Goal: Communication & Community: Answer question/provide support

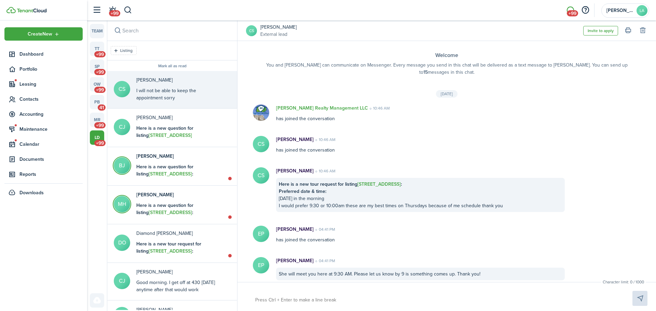
scroll to position [42, 0]
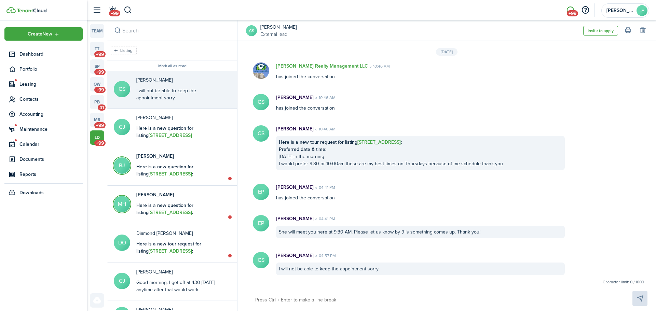
click at [276, 298] on textarea at bounding box center [436, 301] width 366 height 12
type textarea "T"
type textarea "Th"
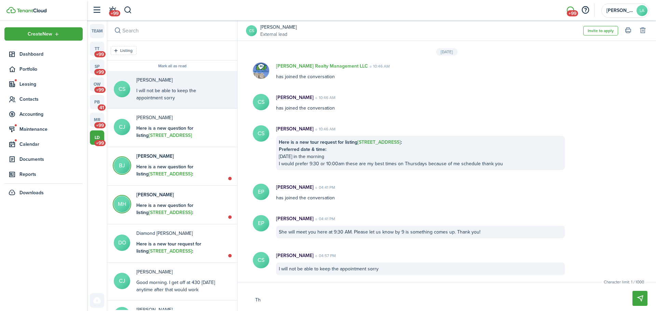
type textarea "Tha"
type textarea "Than"
type textarea "Thank"
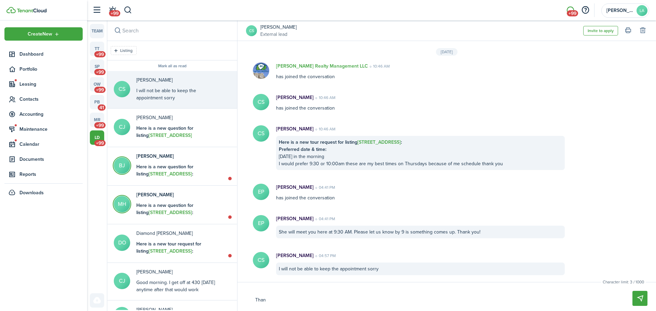
type textarea "Thank"
type textarea "Thank y"
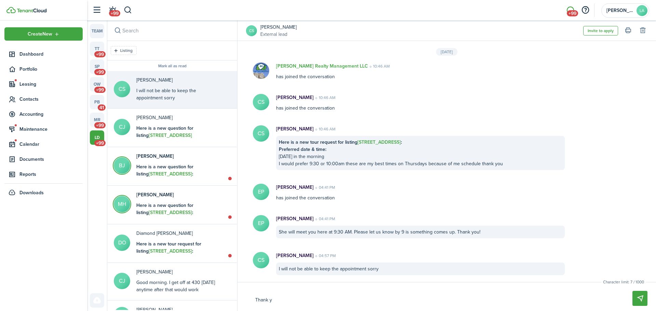
type textarea "Thank yo"
type textarea "Thank you"
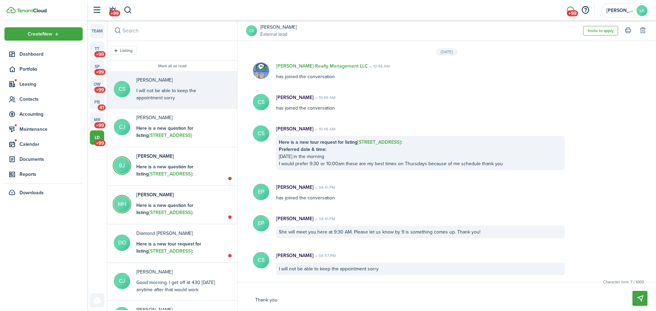
type textarea "Thank you"
type textarea "Thank you f"
type textarea "Thank you fo"
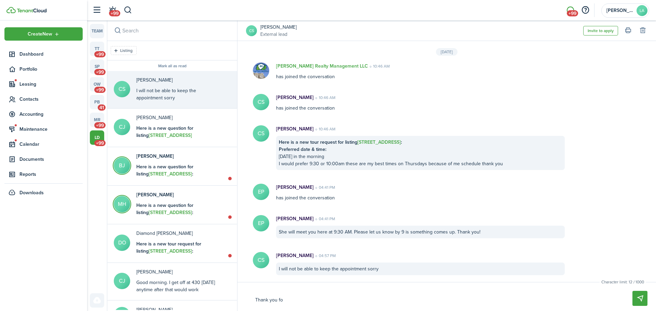
type textarea "Thank you for"
type textarea "Thank you for l"
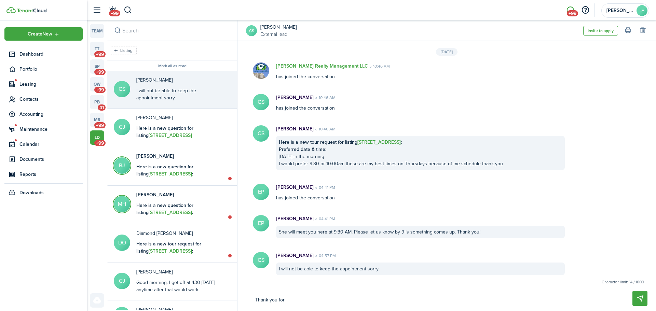
type textarea "Thank you for l"
type textarea "Thank you for le"
type textarea "Thank you for let"
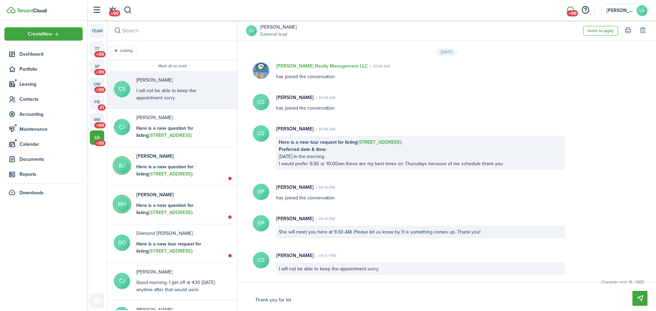
type textarea "Thank you for lett"
type textarea "Thank you for [PERSON_NAME]"
type textarea "Thank you for lettin"
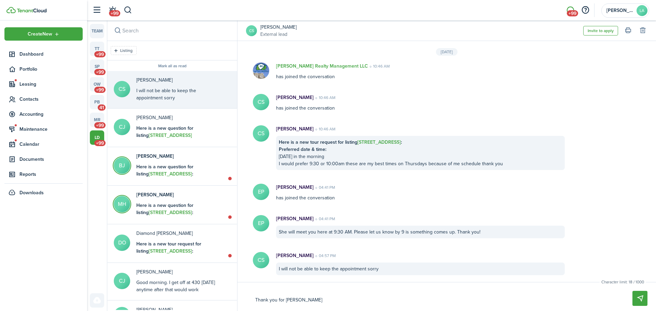
type textarea "Thank you for lettin"
type textarea "Thank you for letting"
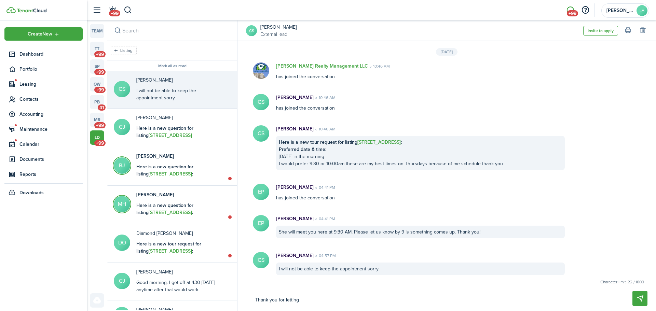
type textarea "Thank you for letting u"
type textarea "Thank you for letting us"
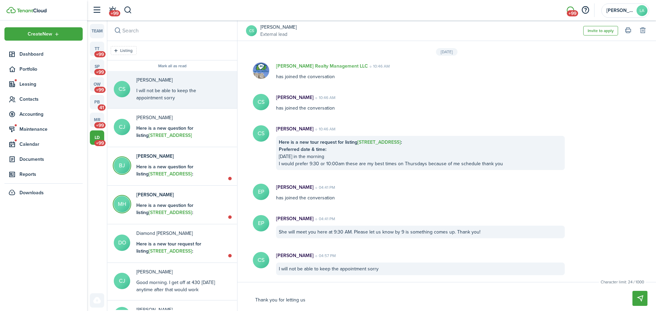
type textarea "Thank you for letting us"
type textarea "Thank you for letting us k"
type textarea "Thank you for letting us kn"
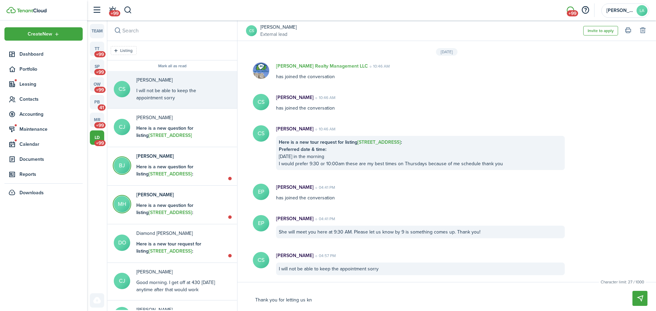
type textarea "Thank you for letting us kno"
type textarea "Thank you for letting us know"
type textarea "Thank you for letting us know."
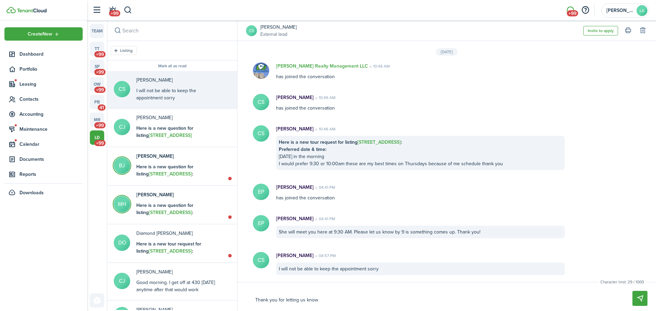
type textarea "Thank you for letting us know."
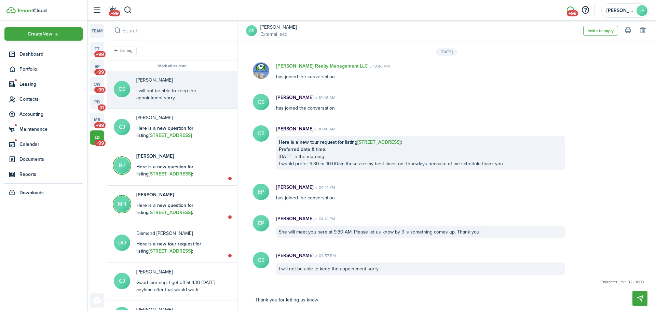
type textarea "Thank you for letting us know. W"
type textarea "Thank you for letting us know. Wh"
type textarea "Thank you for letting us know. Wha"
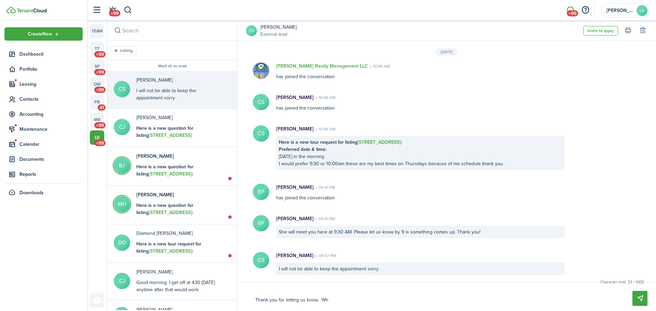
type textarea "Thank you for letting us know. Wha"
type textarea "Thank you for letting us know. What"
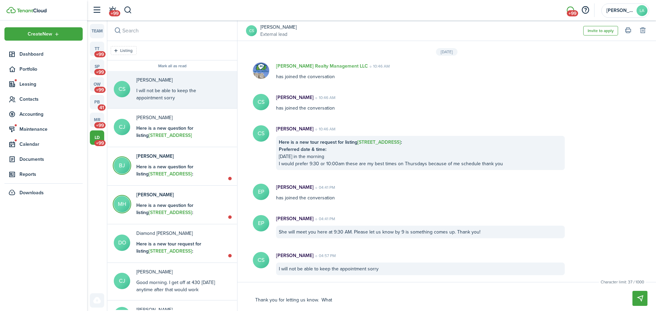
type textarea "Thank you for letting us know. What t"
type textarea "Thank you for letting us know. What ti"
type textarea "Thank you for letting us know. What [PERSON_NAME]"
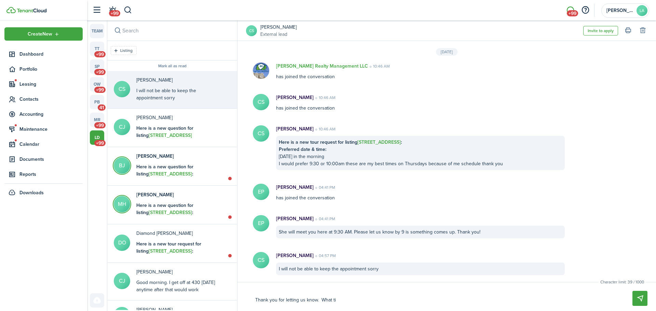
type textarea "Thank you for letting us know. What [PERSON_NAME]"
type textarea "Thank you for letting us know. What time"
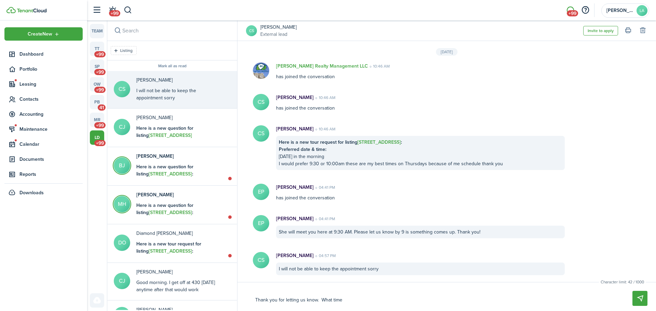
type textarea "Thank you for letting us know. What time"
type textarea "Thank you for letting us know. What [PERSON_NAME]"
type textarea "Thank you for letting us know. What ti"
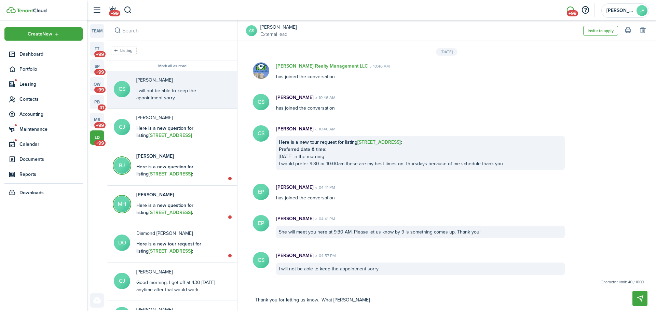
type textarea "Thank you for letting us know. What ti"
type textarea "Thank you for letting us know. What t"
type textarea "Thank you for letting us know. What"
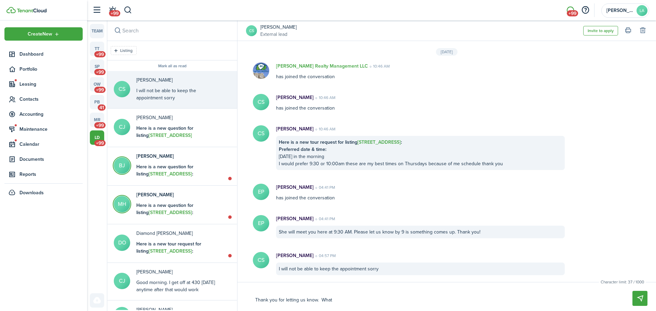
type textarea "Thank you for letting us know. What"
type textarea "Thank you for letting us know. Wha"
type textarea "Thank you for letting us know. Wh"
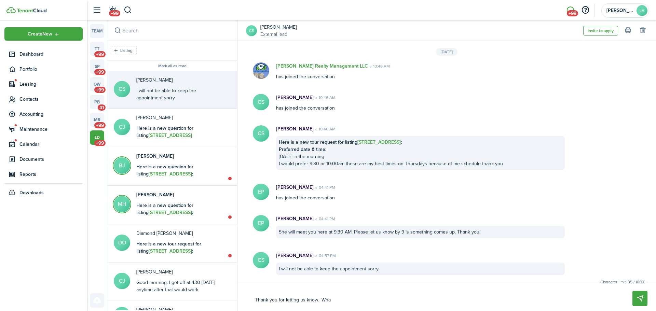
type textarea "Thank you for letting us know. Wh"
type textarea "Thank you for letting us know. W"
type textarea "Thank you for letting us know. Wo"
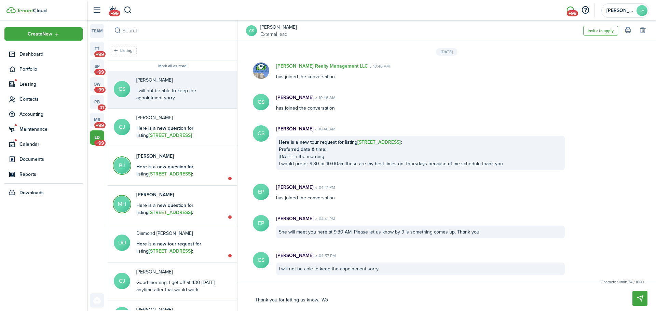
type textarea "Thank you for letting us know. Wou"
type textarea "Thank you for letting us know. Woul"
type textarea "Thank you for letting us know. Would"
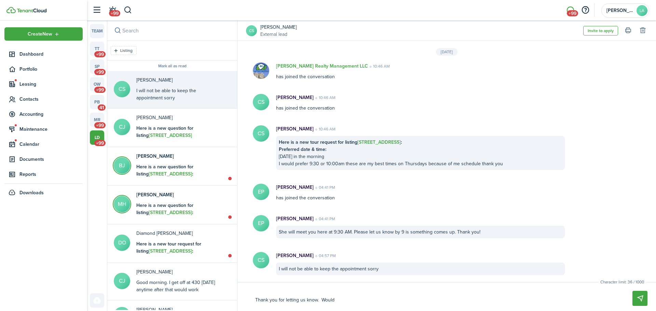
type textarea "Thank you for letting us know. Would"
type textarea "Thank you for letting us know. Would y"
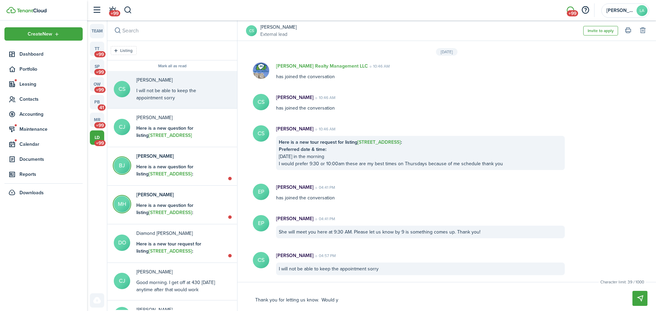
type textarea "Thank you for letting us know. Would yo"
type textarea "Thank you for letting us know. Would you"
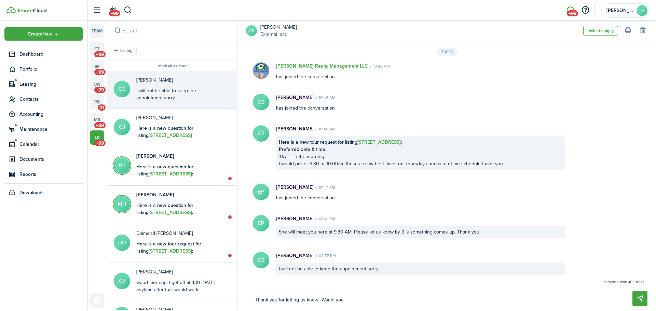
type textarea "Thank you for letting us know. Would you"
type textarea "Thank you for letting us know. Would you l"
type textarea "Thank you for letting us know. Would you li"
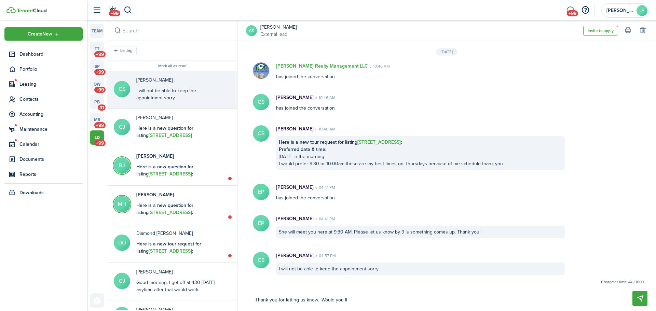
type textarea "Thank you for letting us know. Would you lik"
type textarea "Thank you for letting us know. Would you like"
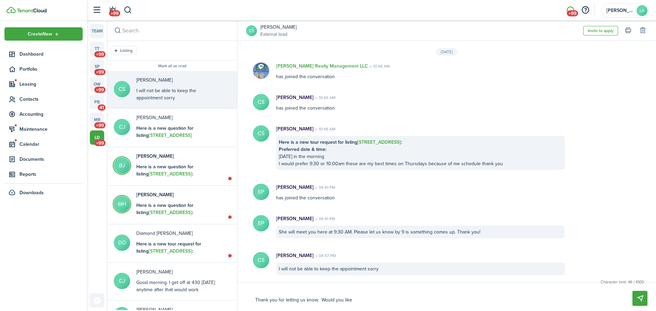
type textarea "Thank you for letting us know. Would you like"
type textarea "Thank you for letting us know. Would you like t"
type textarea "Thank you for letting us know. Would you like to"
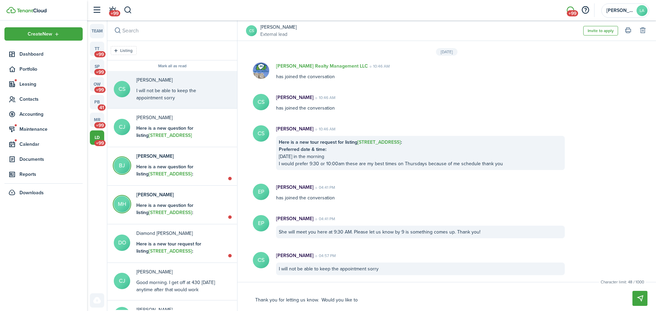
type textarea "Thank you for letting us know. Would you like to"
type textarea "Thank you for letting us know. Would you like to r"
type textarea "Thank you for letting us know. Would you like to re"
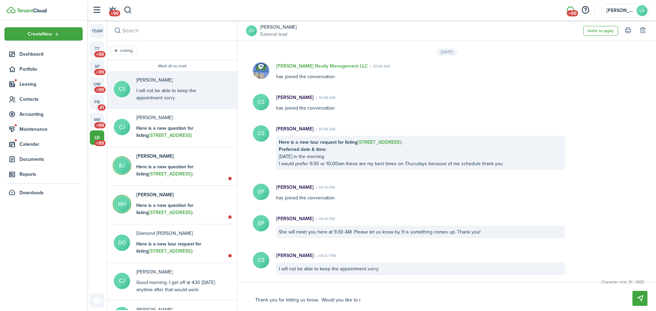
type textarea "Thank you for letting us know. Would you like to re"
type textarea "Thank you for letting us know. Would you like to res"
type textarea "Thank you for letting us know. Would you like to resc"
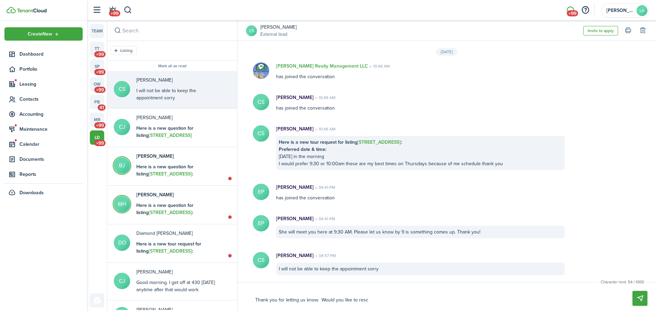
type textarea "Thank you for letting us know. Would you like to [PERSON_NAME]"
type textarea "Thank you for letting us know. Would you like to resche"
type textarea "Thank you for letting us know. Would you like to resched"
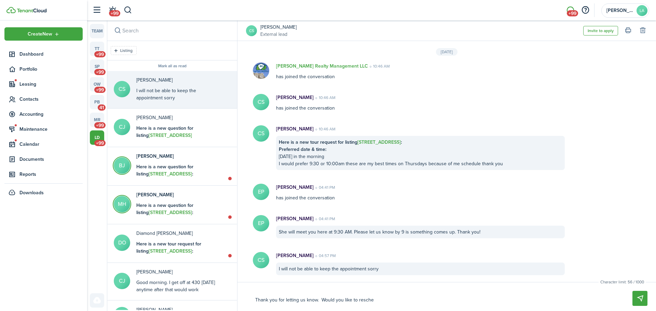
type textarea "Thank you for letting us know. Would you like to resched"
type textarea "Thank you for letting us know. Would you like to reschedu"
type textarea "Thank you for letting us know. Would you like to reschedul"
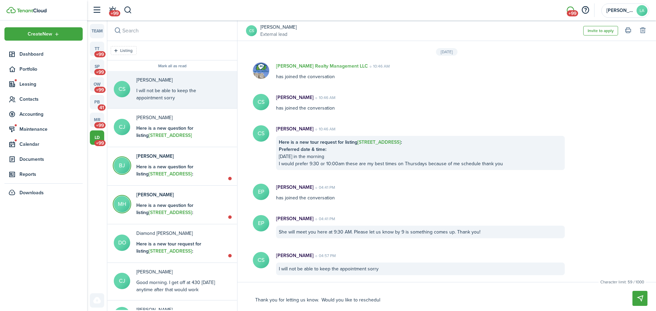
type textarea "Thank you for letting us know. Would you like to reschedule"
type textarea "Thank you for letting us know. Would you like to reschedule?"
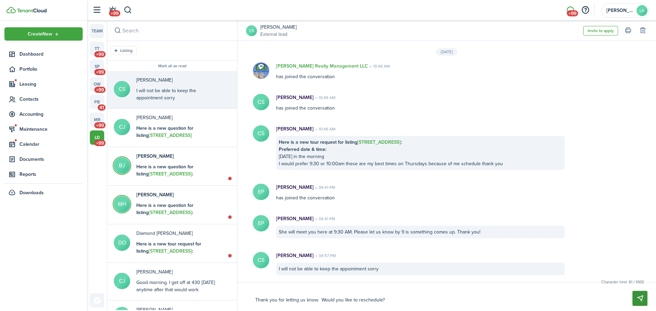
click at [636, 300] on button "Send" at bounding box center [640, 298] width 15 height 15
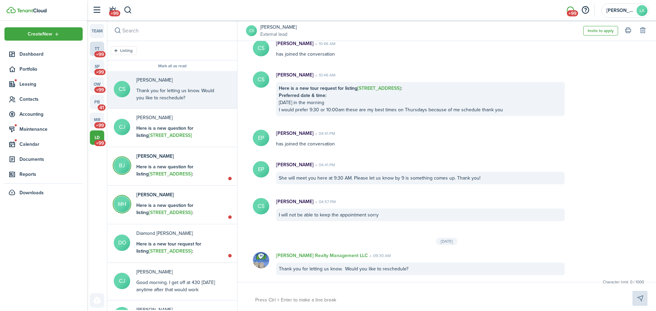
click at [95, 45] on link "tt +99" at bounding box center [97, 49] width 14 height 14
